Goal: Information Seeking & Learning: Learn about a topic

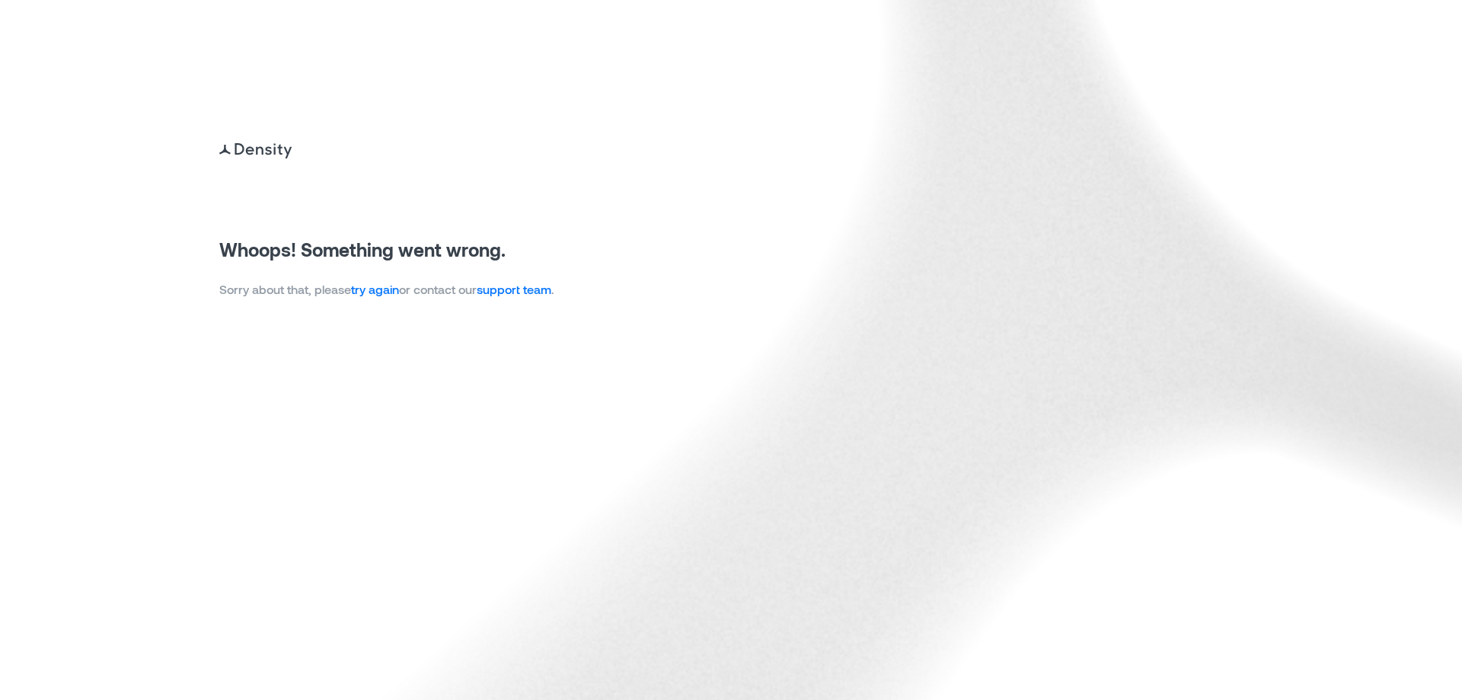
click at [388, 292] on link "try again" at bounding box center [375, 289] width 48 height 14
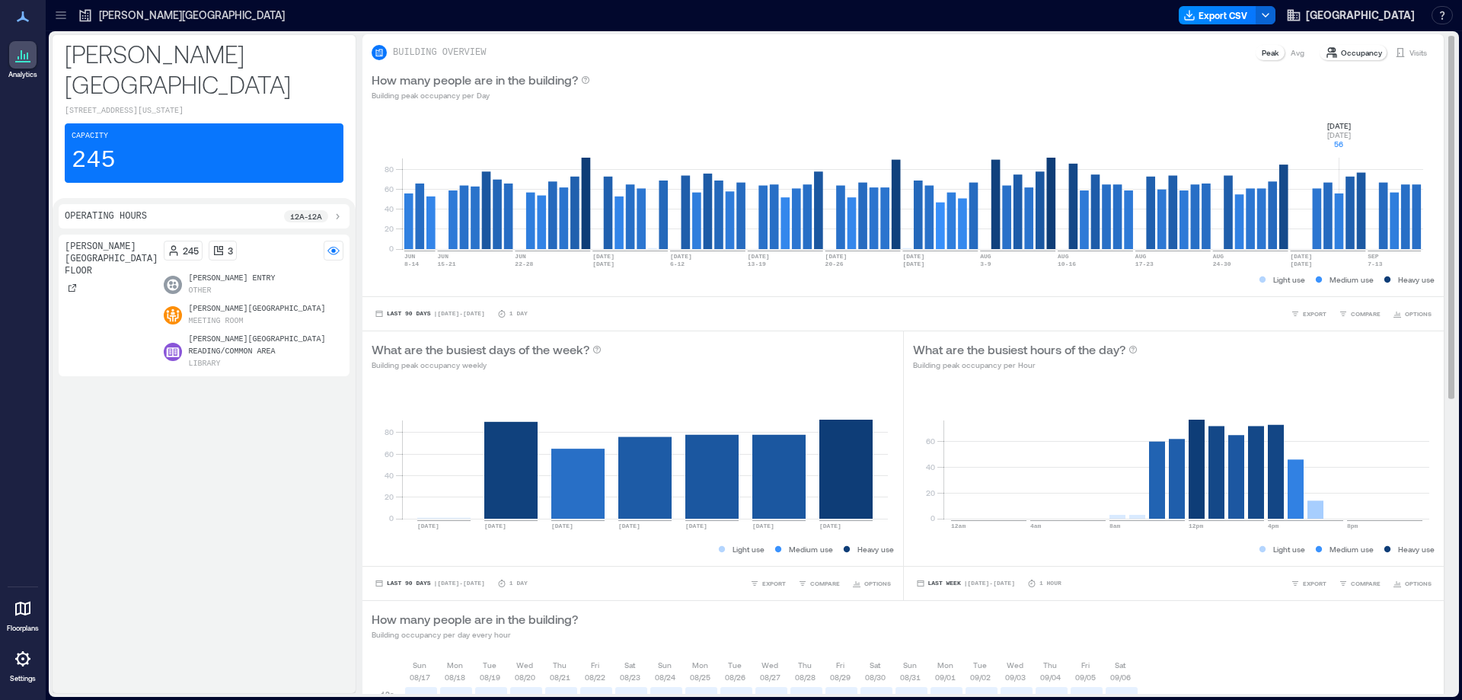
click at [1336, 127] on rect at bounding box center [912, 184] width 1021 height 129
click at [1414, 54] on p "Visits" at bounding box center [1418, 52] width 18 height 12
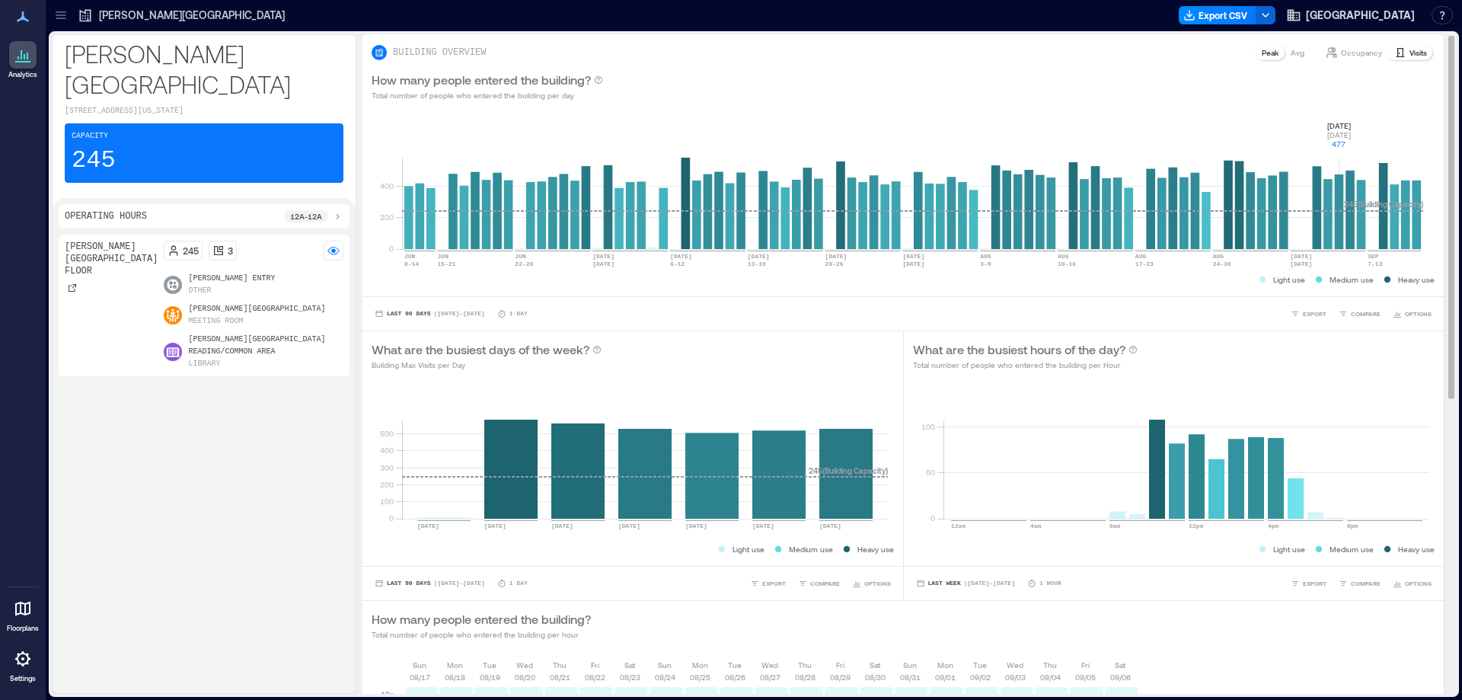
click at [1010, 301] on div "Last 90 Days | Jun 12 - Sep 11 1 Day EXPORT COMPARE OPTIONS" at bounding box center [902, 313] width 1081 height 34
click at [335, 250] on circle at bounding box center [333, 251] width 4 height 4
click at [19, 54] on icon at bounding box center [23, 55] width 18 height 18
click at [22, 14] on icon at bounding box center [23, 16] width 12 height 11
click at [148, 11] on p "Eckstrom-Columbus Library" at bounding box center [192, 15] width 186 height 15
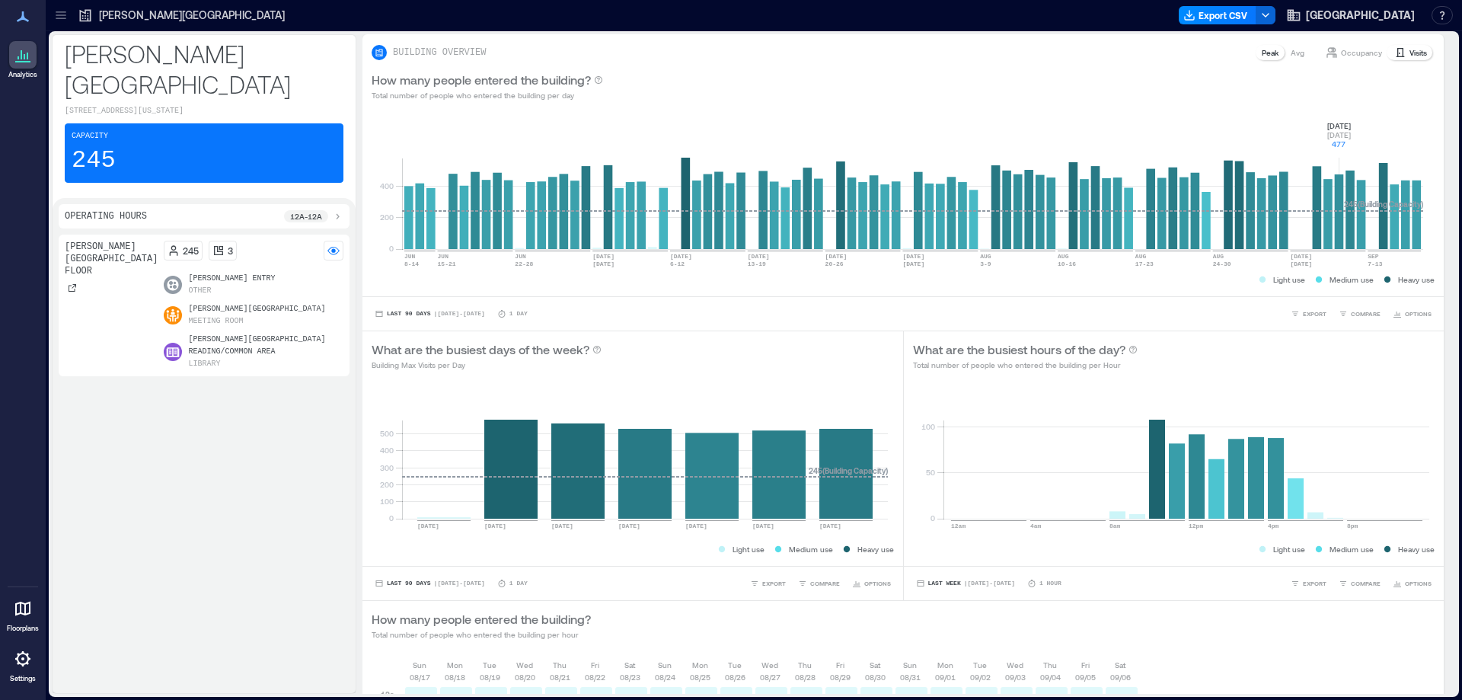
click at [62, 9] on icon at bounding box center [60, 15] width 15 height 15
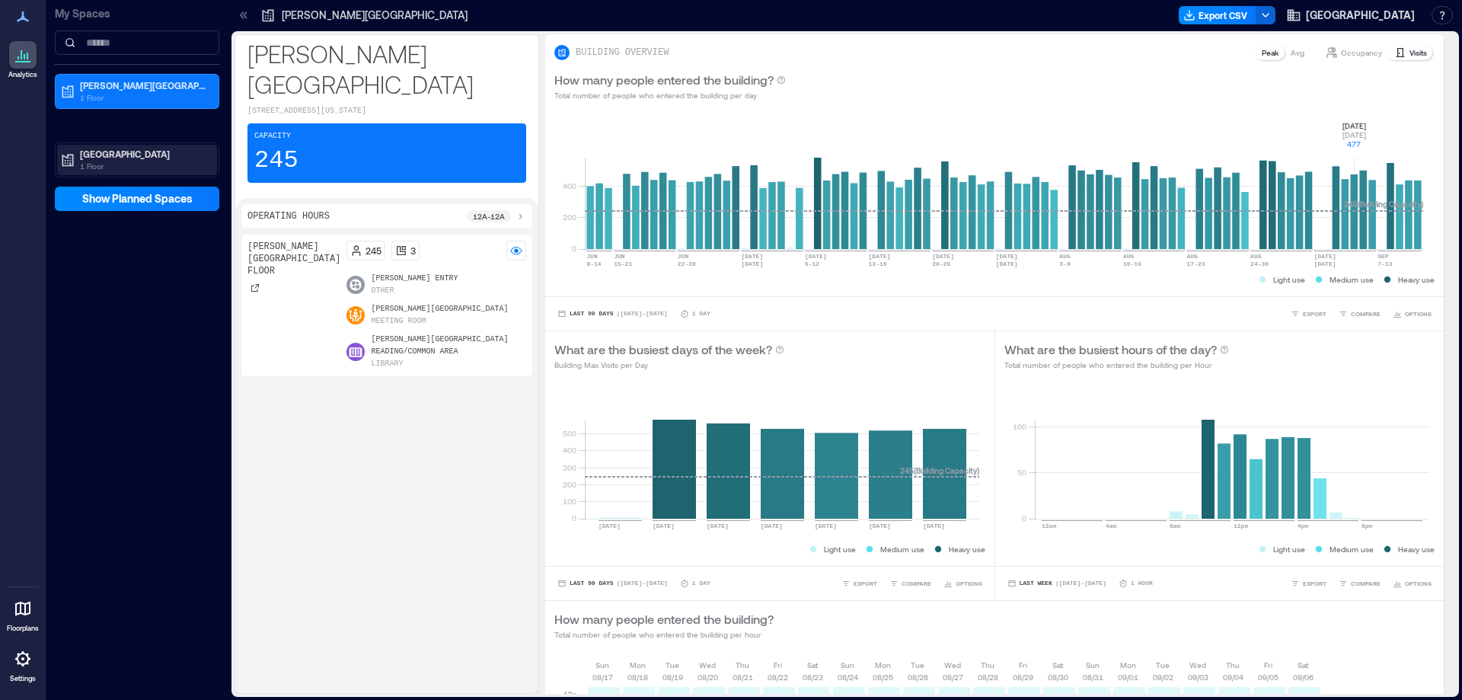
click at [119, 157] on p "Sahuarita Library" at bounding box center [144, 154] width 128 height 12
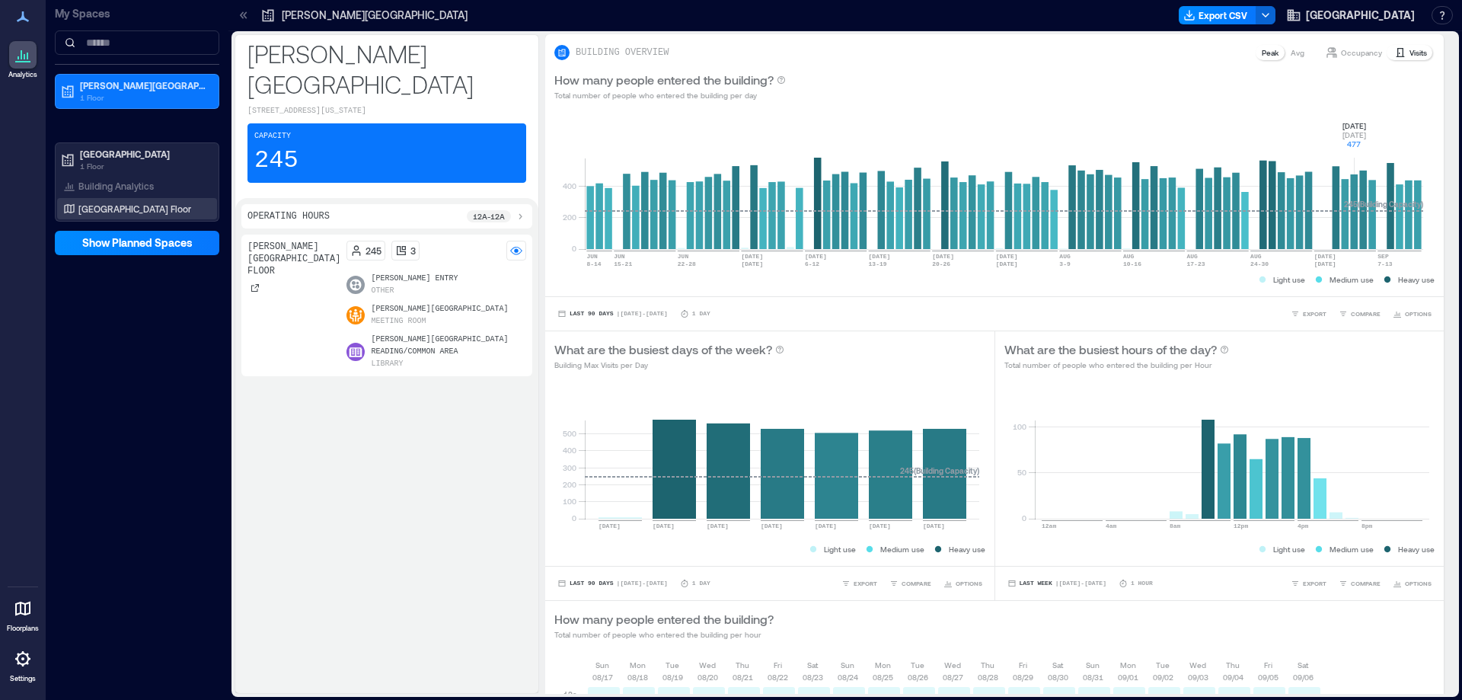
click at [111, 203] on p "Sahuarita Library Floor" at bounding box center [134, 209] width 113 height 12
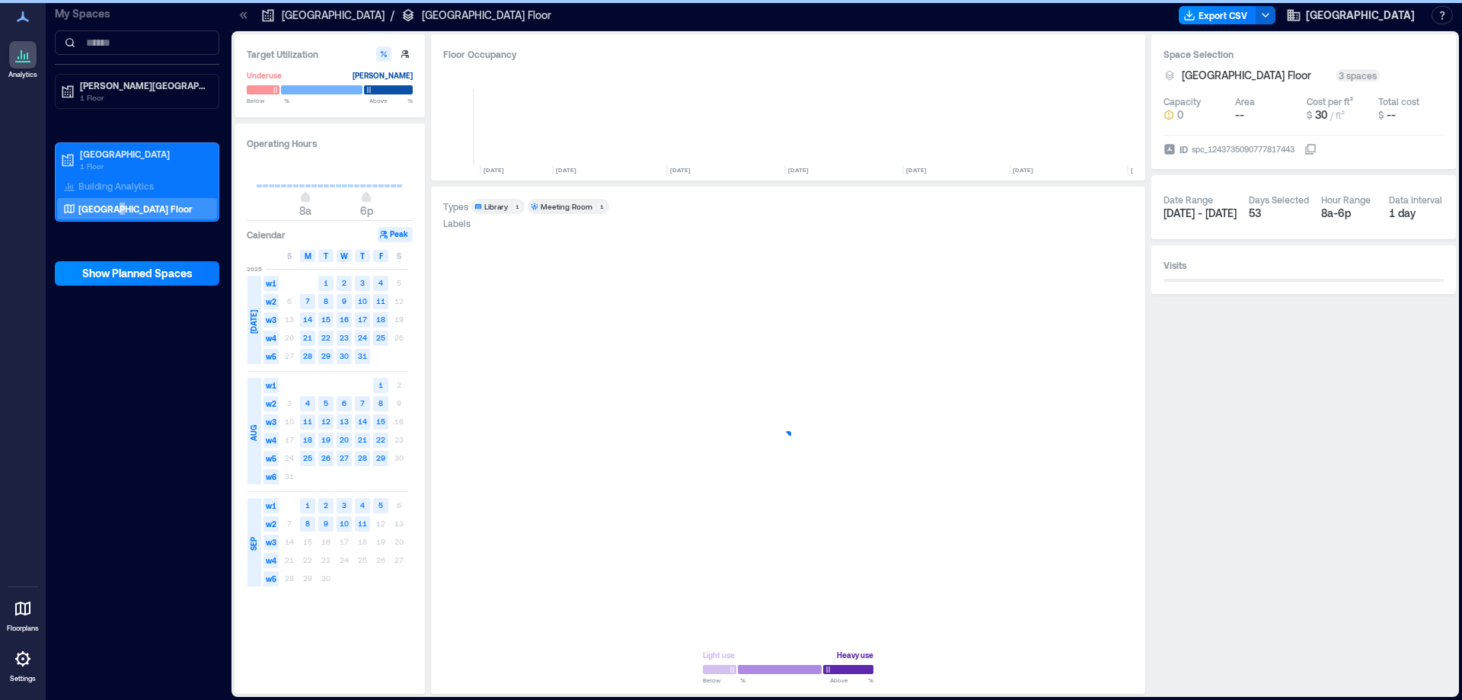
scroll to position [0, 4795]
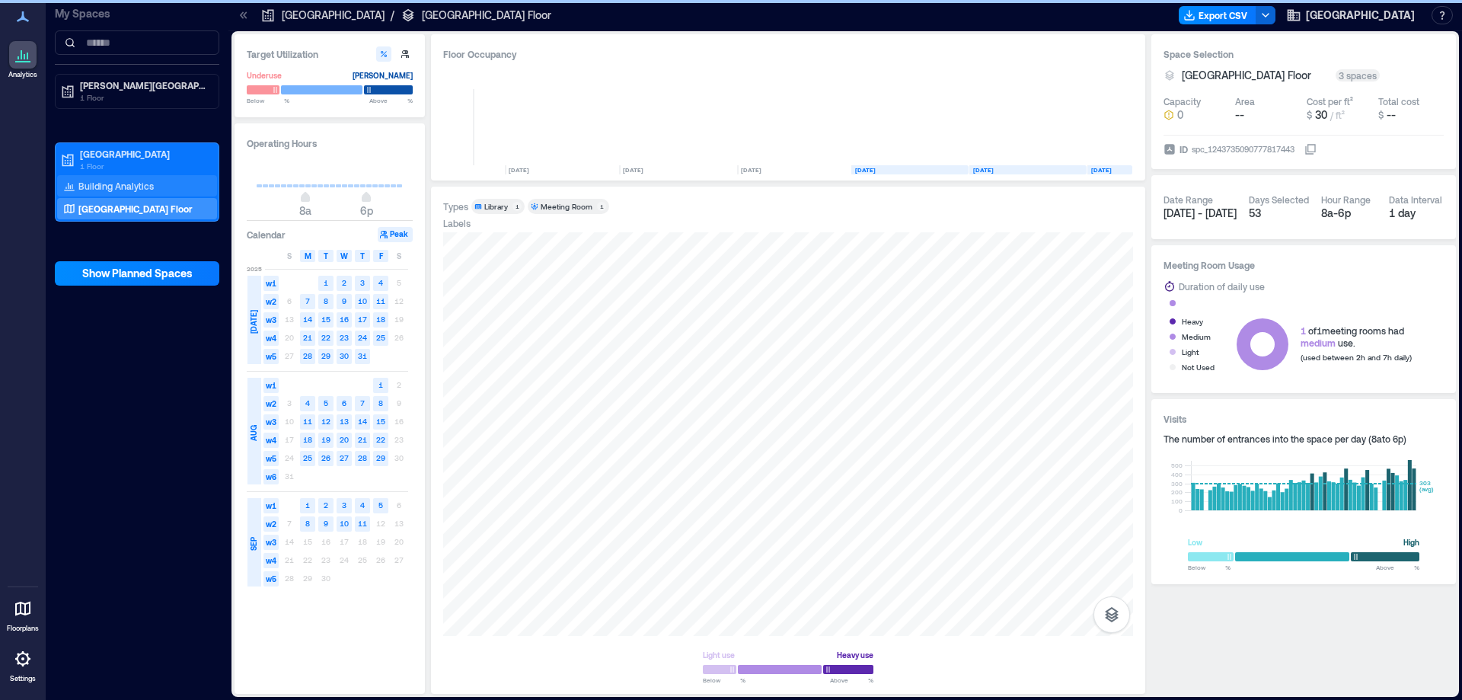
click at [110, 181] on p "Building Analytics" at bounding box center [115, 186] width 75 height 12
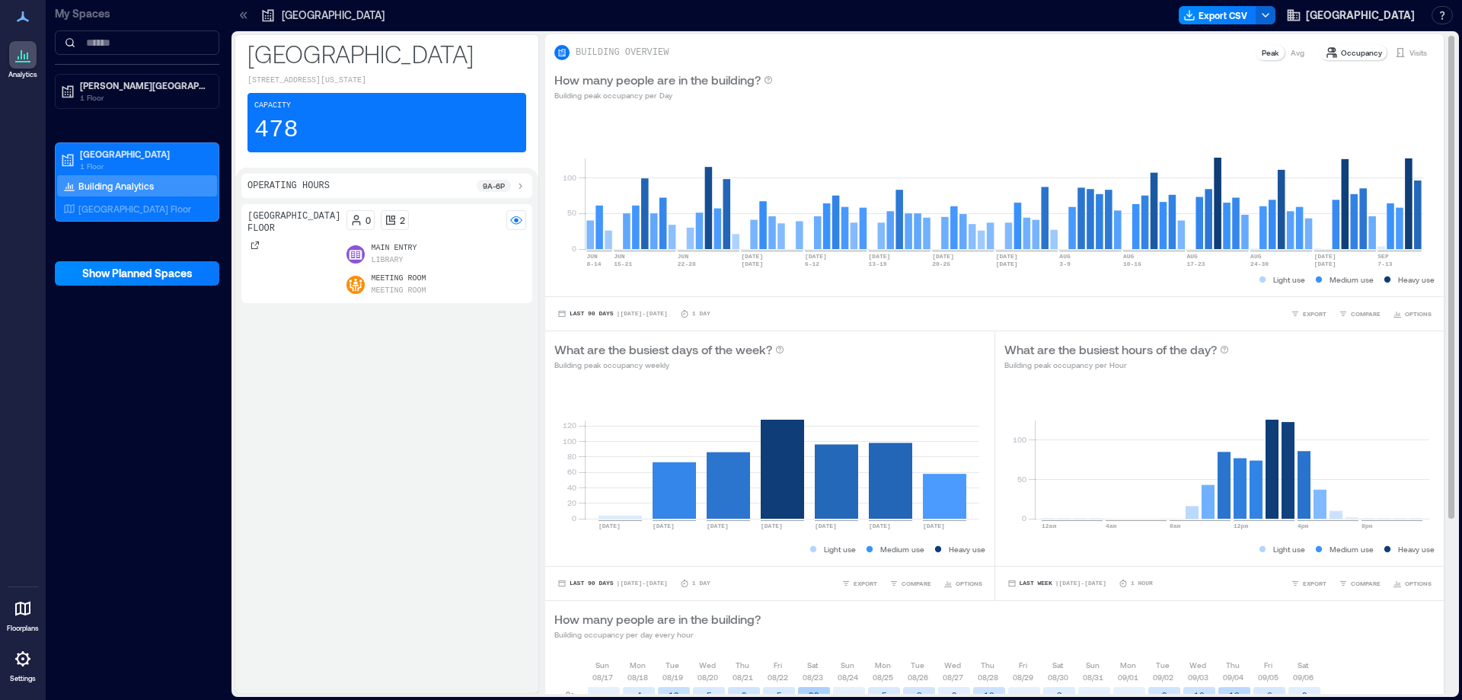
click at [1409, 52] on p "Visits" at bounding box center [1418, 52] width 18 height 12
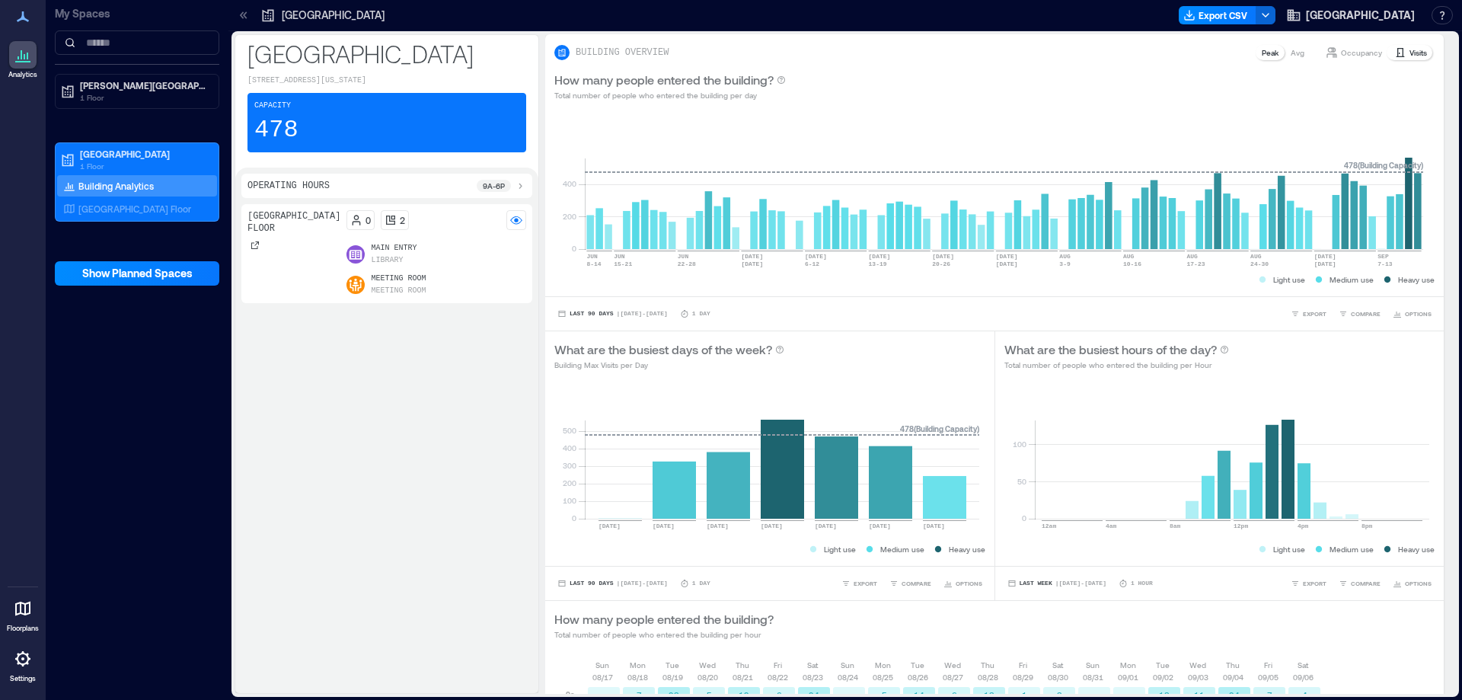
drag, startPoint x: 1071, startPoint y: 17, endPoint x: 867, endPoint y: 18, distance: 204.8
click at [867, 18] on div at bounding box center [783, 15] width 777 height 24
click at [20, 49] on icon at bounding box center [23, 55] width 18 height 18
click at [242, 12] on icon at bounding box center [243, 15] width 15 height 15
